Goal: Transaction & Acquisition: Purchase product/service

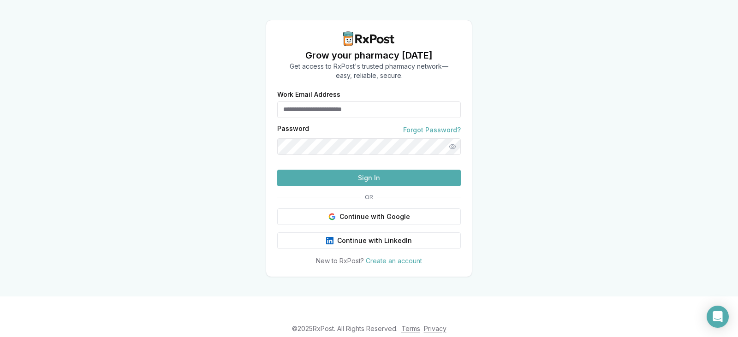
type input "**********"
click at [371, 186] on button "Sign In" at bounding box center [369, 178] width 184 height 17
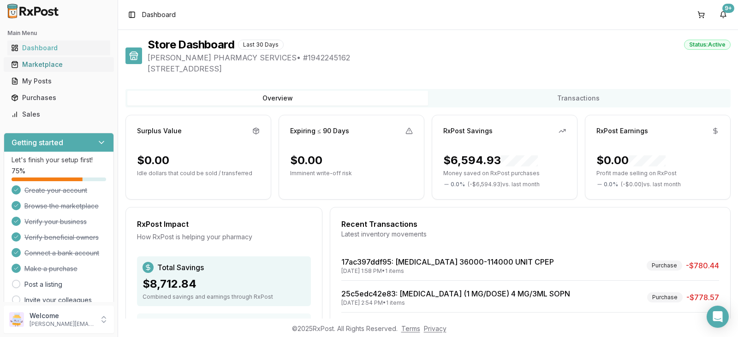
click at [68, 64] on div "Marketplace" at bounding box center [59, 64] width 96 height 9
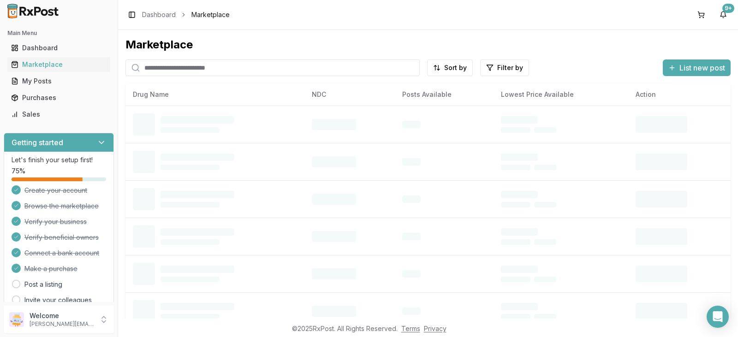
click at [184, 66] on input "search" at bounding box center [273, 68] width 294 height 17
type input "*****"
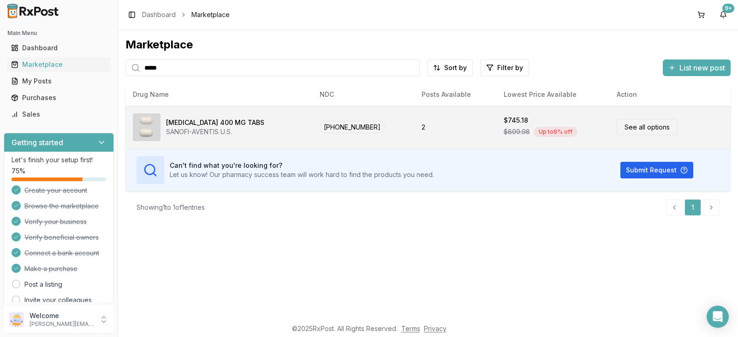
click at [539, 131] on div "Up to 8 % off" at bounding box center [556, 132] width 44 height 10
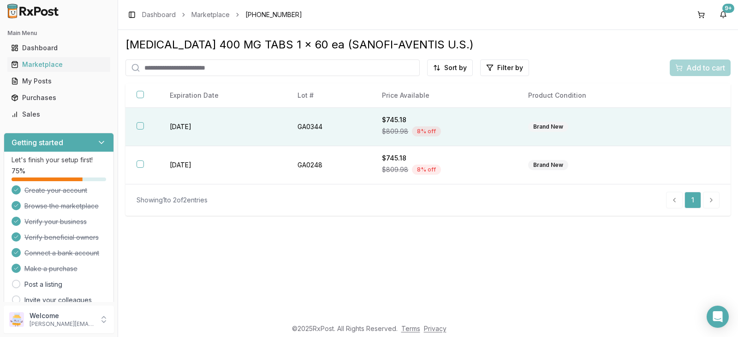
click at [649, 130] on div "Brand New" at bounding box center [589, 127] width 122 height 10
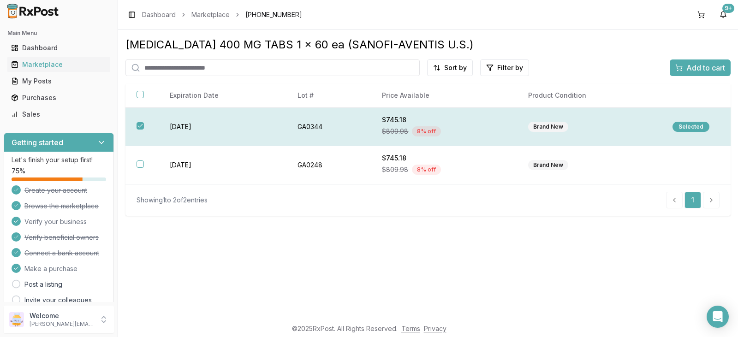
click at [688, 126] on div "Selected" at bounding box center [691, 127] width 37 height 10
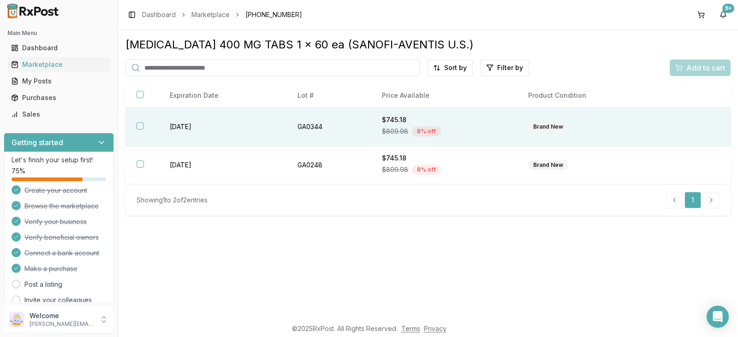
click at [647, 136] on td "Brand New" at bounding box center [589, 127] width 144 height 38
click at [695, 129] on div "Selected" at bounding box center [691, 127] width 37 height 10
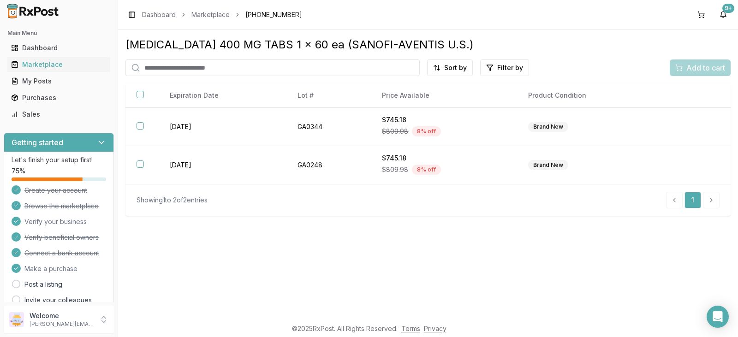
click at [695, 129] on td at bounding box center [696, 127] width 69 height 38
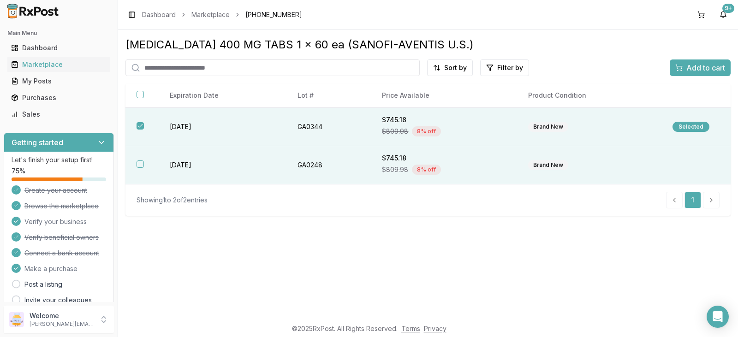
click at [689, 159] on td at bounding box center [696, 165] width 69 height 38
click at [700, 69] on span "Add to cart" at bounding box center [706, 67] width 39 height 11
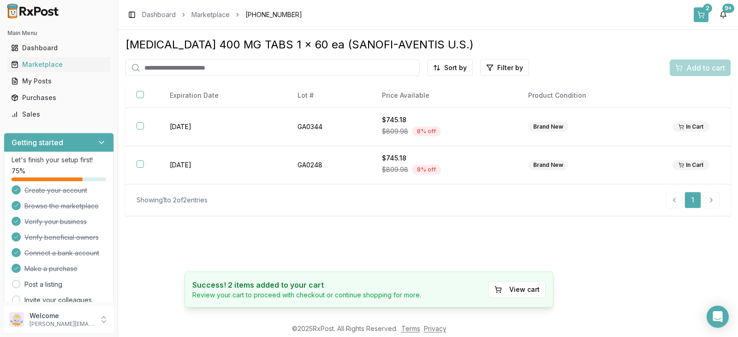
click at [706, 13] on button "2" at bounding box center [701, 14] width 15 height 15
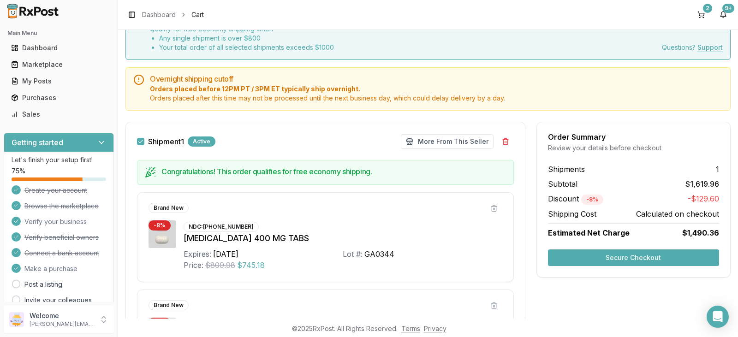
scroll to position [33, 0]
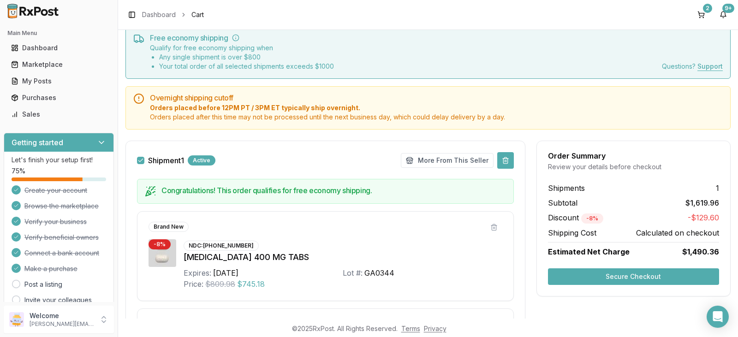
click at [504, 162] on button at bounding box center [505, 160] width 17 height 17
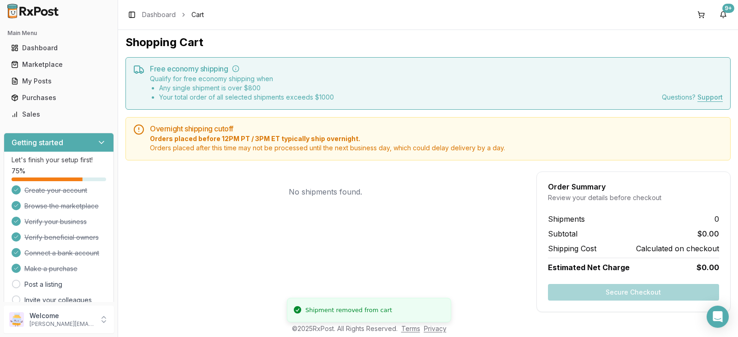
scroll to position [0, 0]
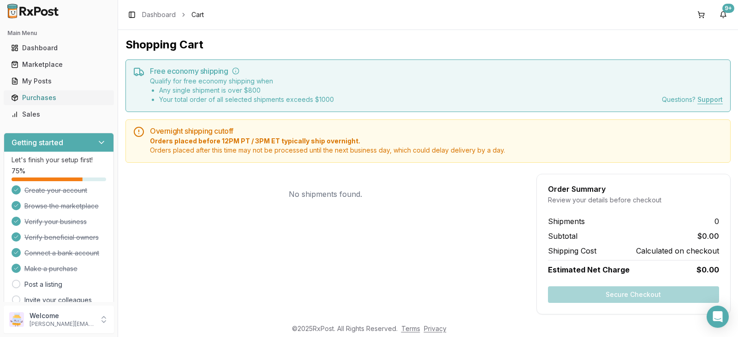
click at [55, 97] on div "Purchases" at bounding box center [59, 97] width 96 height 9
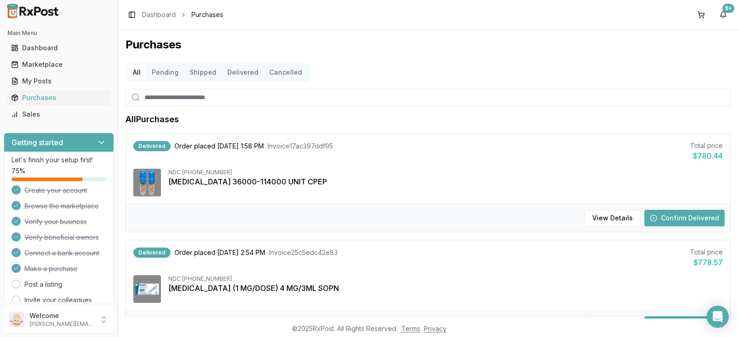
click at [693, 219] on button "Confirm Delivered" at bounding box center [685, 218] width 80 height 17
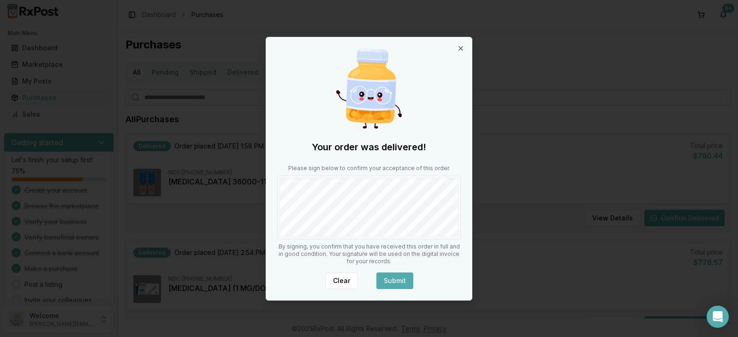
click at [395, 281] on button "Submit" at bounding box center [395, 281] width 37 height 17
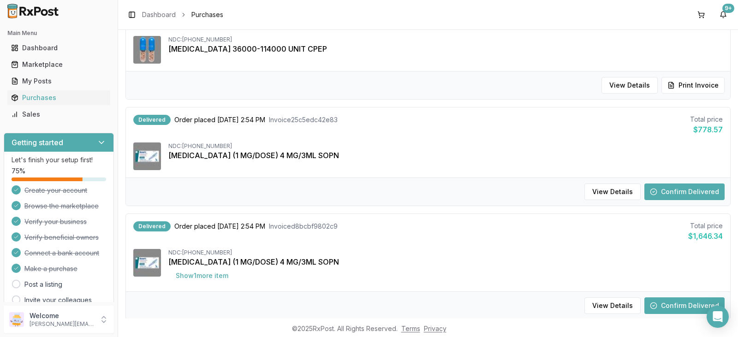
scroll to position [138, 0]
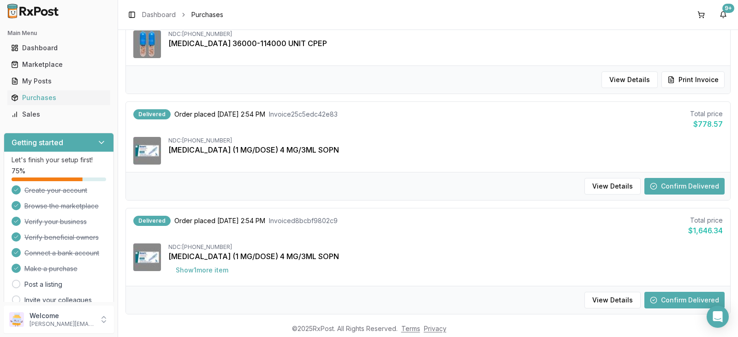
click at [682, 189] on button "Confirm Delivered" at bounding box center [685, 186] width 80 height 17
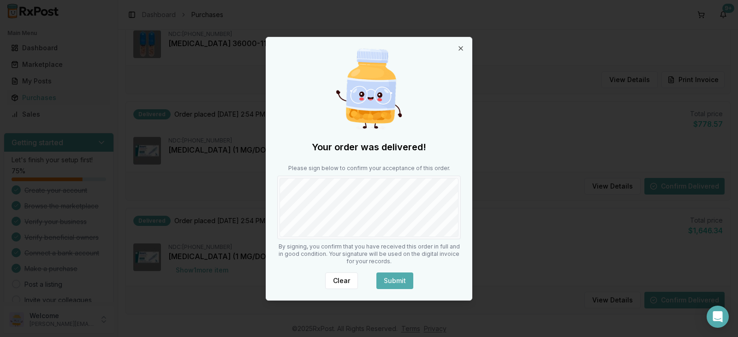
click at [393, 279] on button "Submit" at bounding box center [395, 281] width 37 height 17
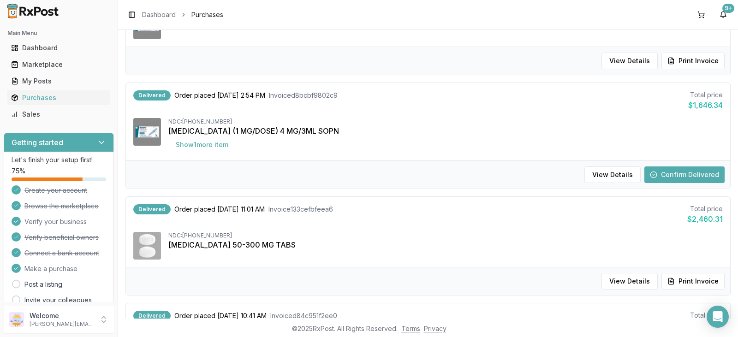
scroll to position [277, 0]
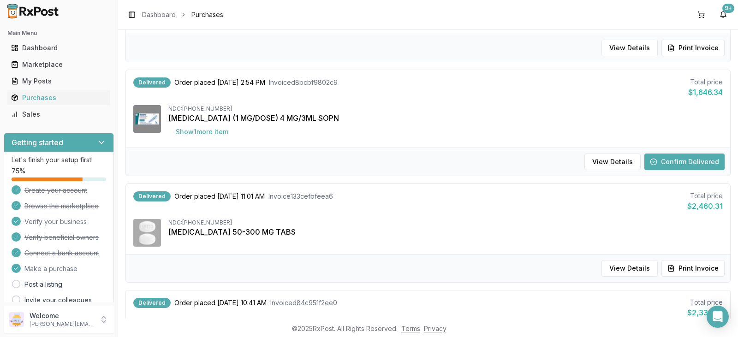
click at [685, 164] on button "Confirm Delivered" at bounding box center [685, 162] width 80 height 17
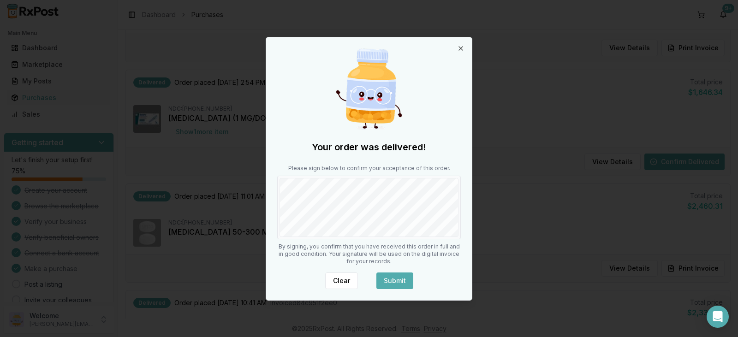
click at [394, 280] on button "Submit" at bounding box center [395, 281] width 37 height 17
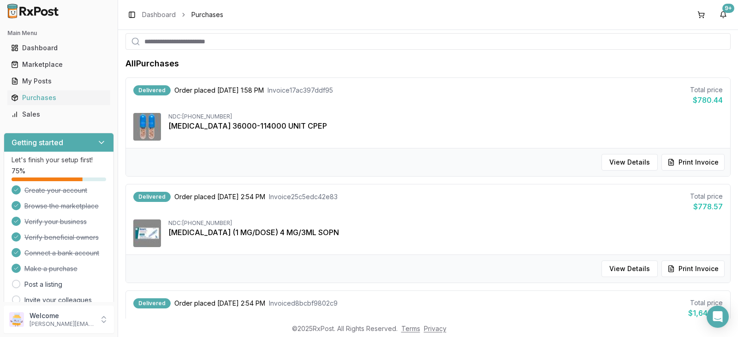
scroll to position [0, 0]
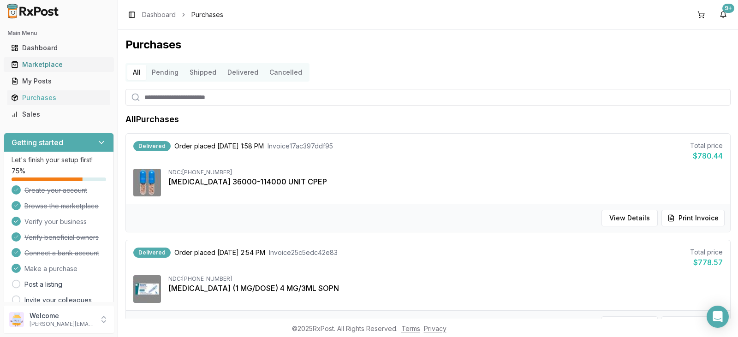
click at [59, 62] on div "Marketplace" at bounding box center [59, 64] width 96 height 9
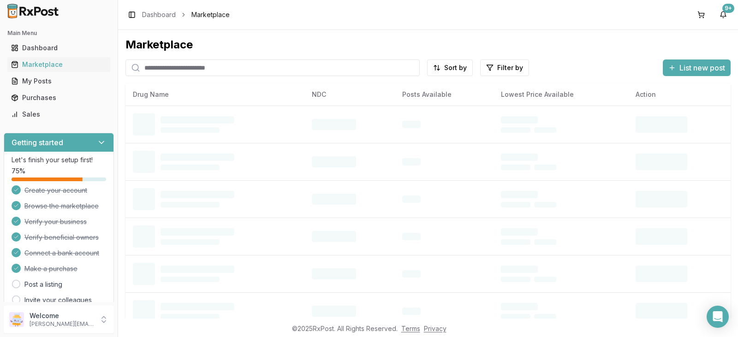
click at [225, 68] on input "search" at bounding box center [273, 68] width 294 height 17
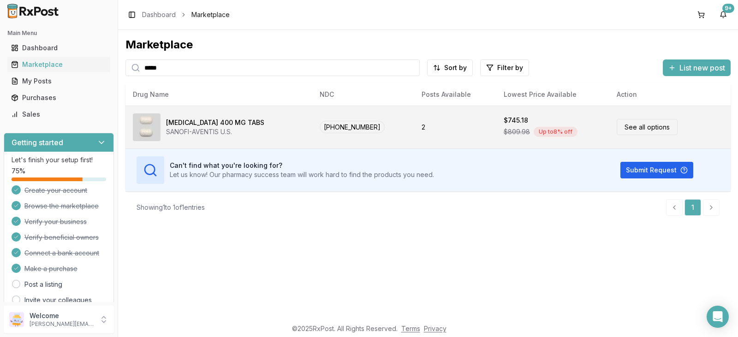
type input "*****"
click at [640, 131] on link "See all options" at bounding box center [647, 127] width 61 height 16
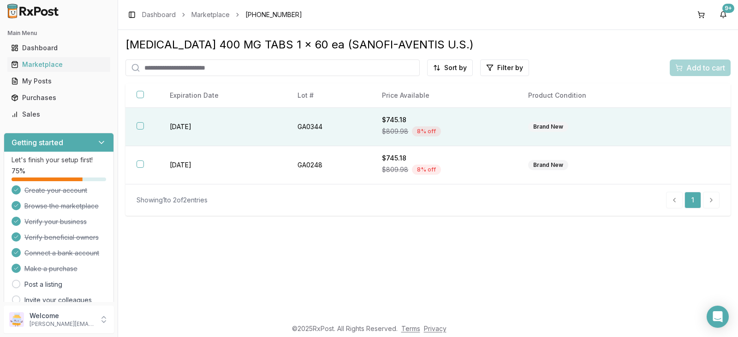
click at [143, 126] on button "button" at bounding box center [140, 125] width 7 height 7
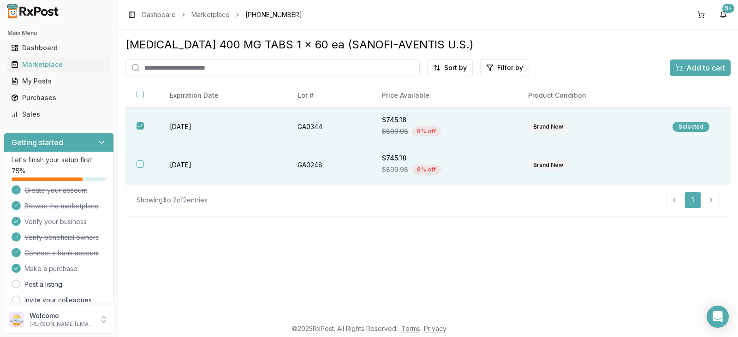
click at [137, 165] on button "button" at bounding box center [140, 164] width 7 height 7
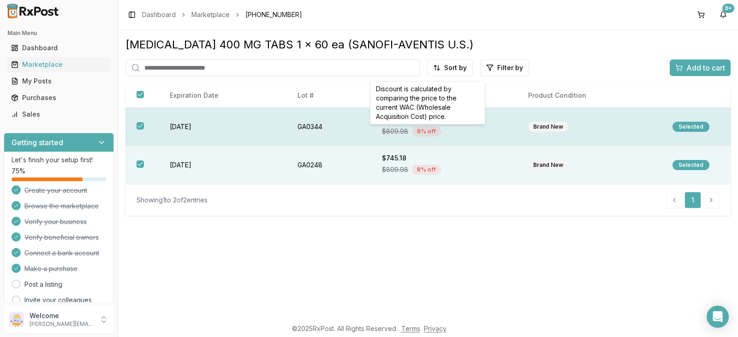
click at [426, 132] on div "8 % off" at bounding box center [426, 131] width 29 height 10
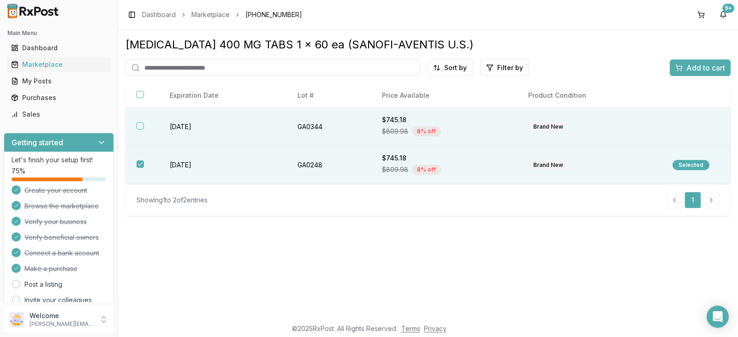
click at [426, 132] on div "8 % off" at bounding box center [426, 131] width 29 height 10
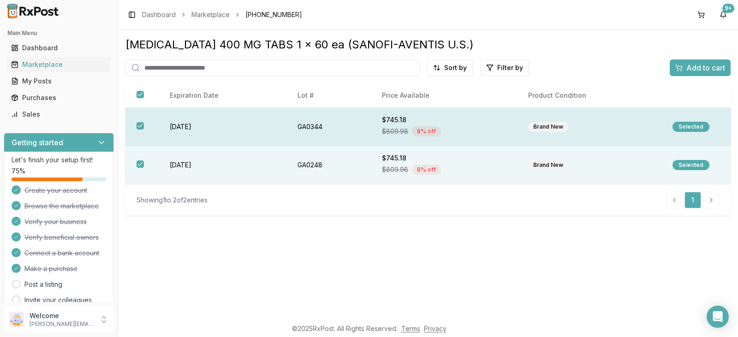
click at [426, 132] on div "8 % off" at bounding box center [426, 131] width 29 height 10
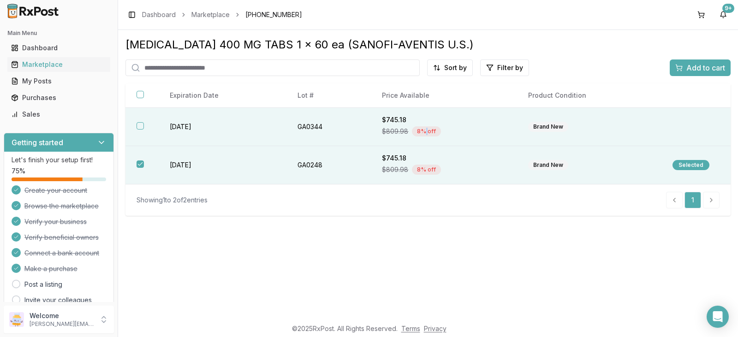
click at [426, 132] on div "8 % off" at bounding box center [426, 131] width 29 height 10
click at [724, 12] on button "9+" at bounding box center [723, 14] width 15 height 15
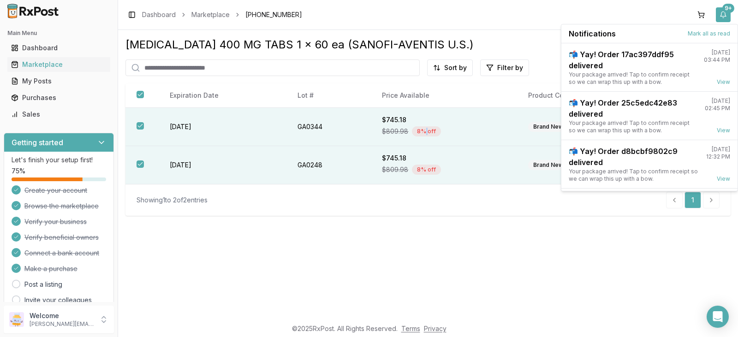
click at [724, 12] on button "9+" at bounding box center [723, 14] width 15 height 15
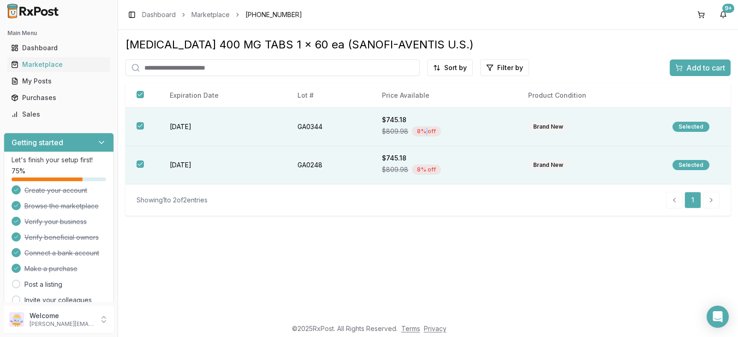
click at [700, 69] on span "Add to cart" at bounding box center [706, 67] width 39 height 11
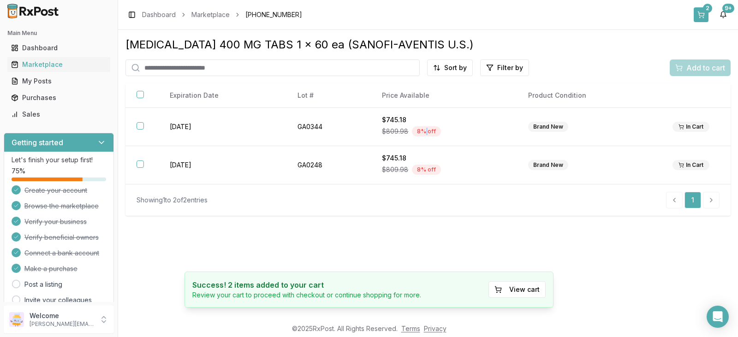
click at [709, 9] on div "2" at bounding box center [707, 8] width 9 height 9
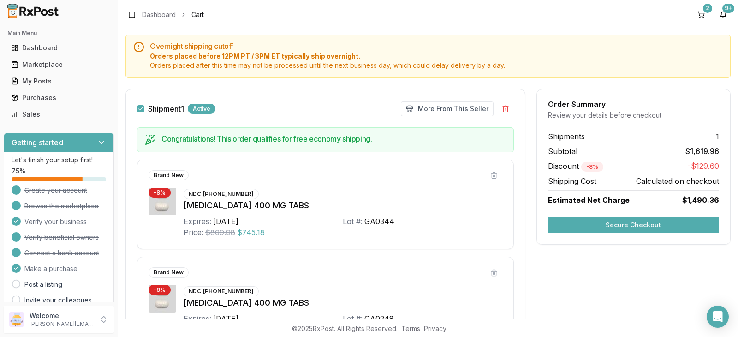
scroll to position [138, 0]
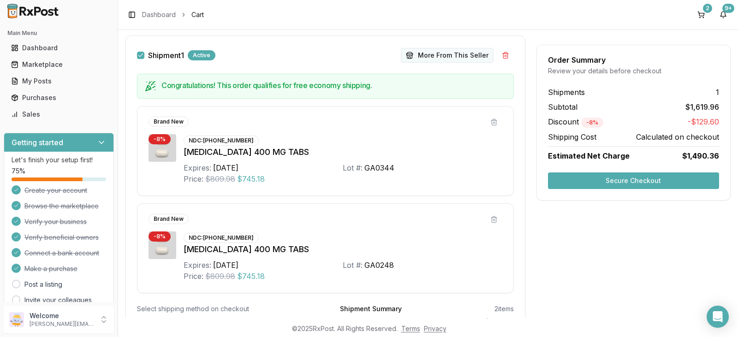
click at [459, 55] on button "More From This Seller" at bounding box center [447, 55] width 93 height 15
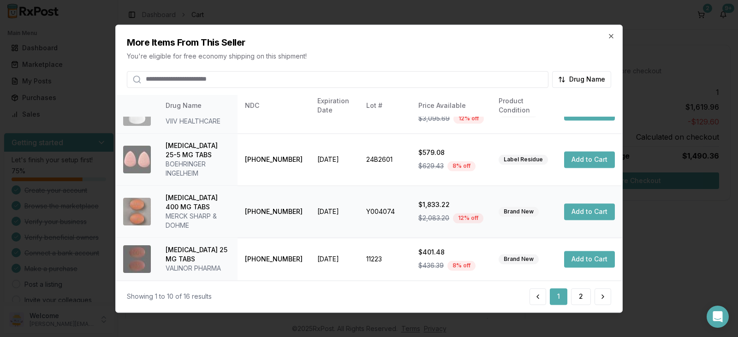
scroll to position [0, 0]
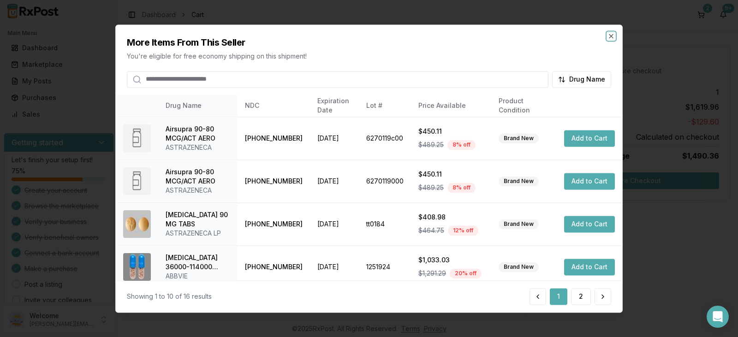
drag, startPoint x: 609, startPoint y: 37, endPoint x: 575, endPoint y: 315, distance: 279.8
click at [540, 291] on div "More Items From This Seller You're eligible for free economy shipping on this s…" at bounding box center [369, 168] width 508 height 288
click at [582, 295] on button "2" at bounding box center [581, 296] width 20 height 17
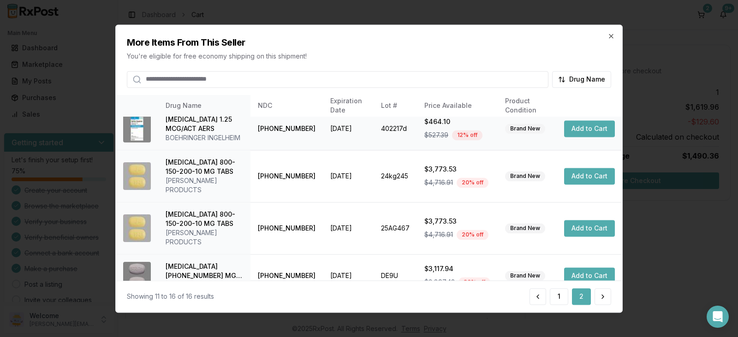
scroll to position [103, 0]
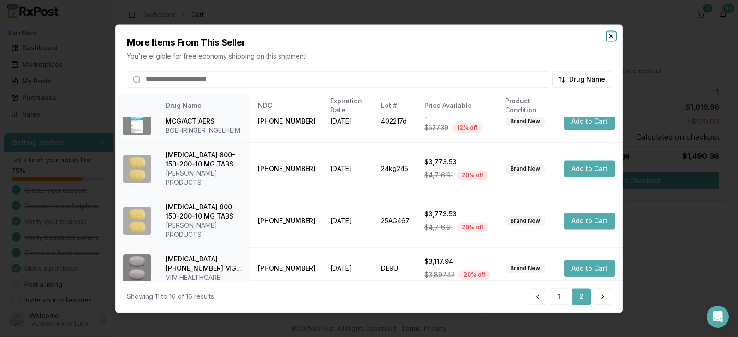
click at [610, 36] on icon "button" at bounding box center [611, 35] width 7 height 7
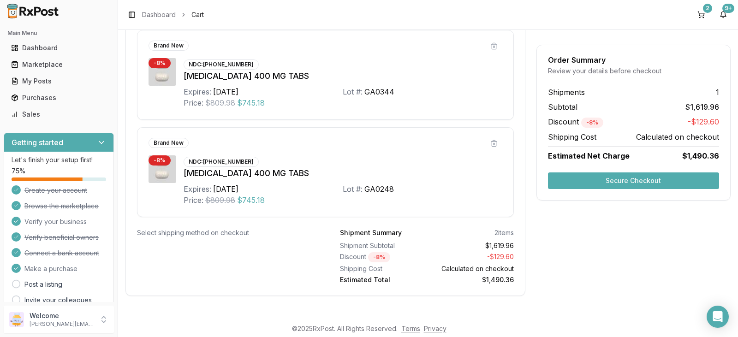
scroll to position [218, 0]
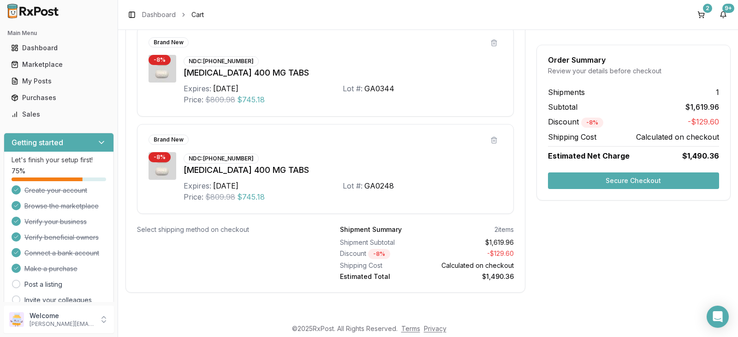
click at [640, 181] on button "Secure Checkout" at bounding box center [633, 181] width 171 height 17
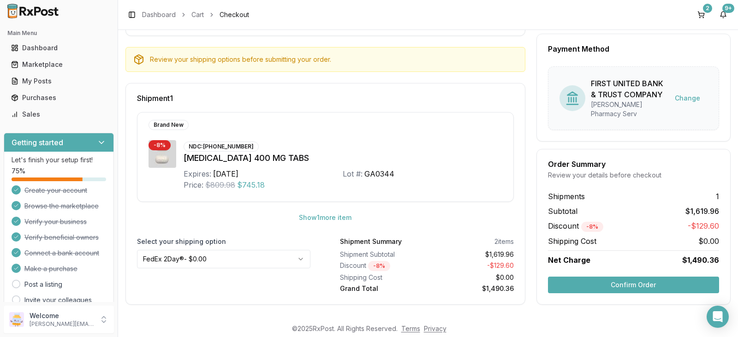
scroll to position [87, 0]
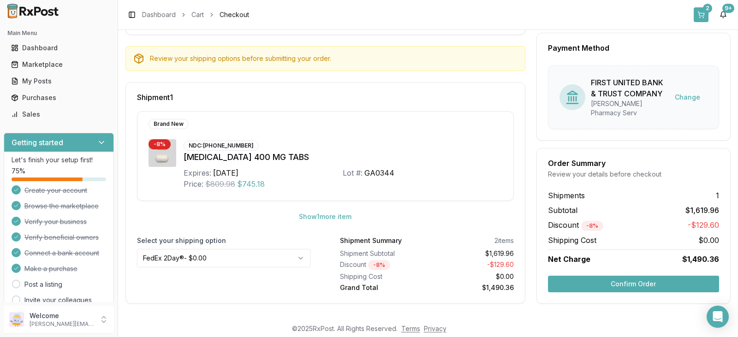
click at [702, 11] on button "2" at bounding box center [701, 14] width 15 height 15
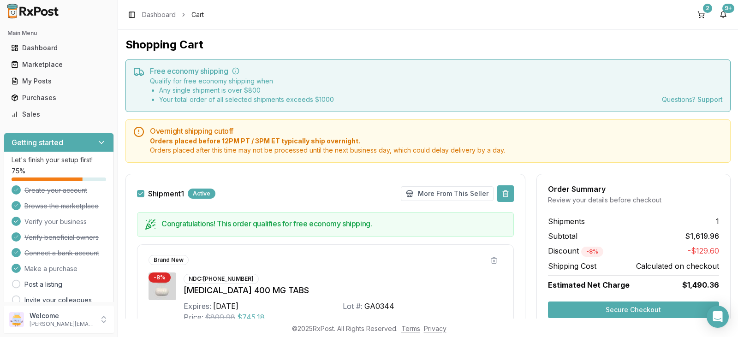
click at [504, 194] on button at bounding box center [505, 194] width 17 height 17
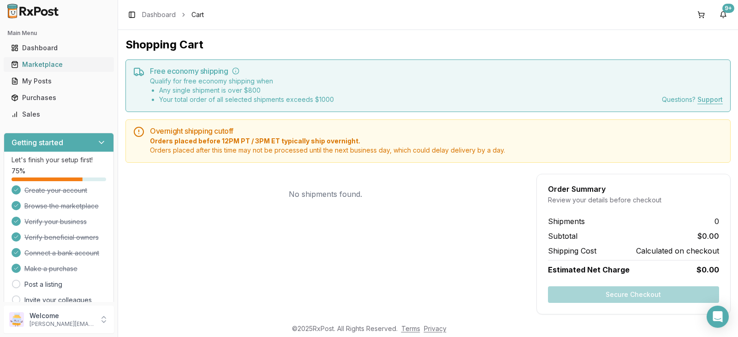
click at [51, 63] on div "Marketplace" at bounding box center [59, 64] width 96 height 9
